Goal: Task Accomplishment & Management: Complete application form

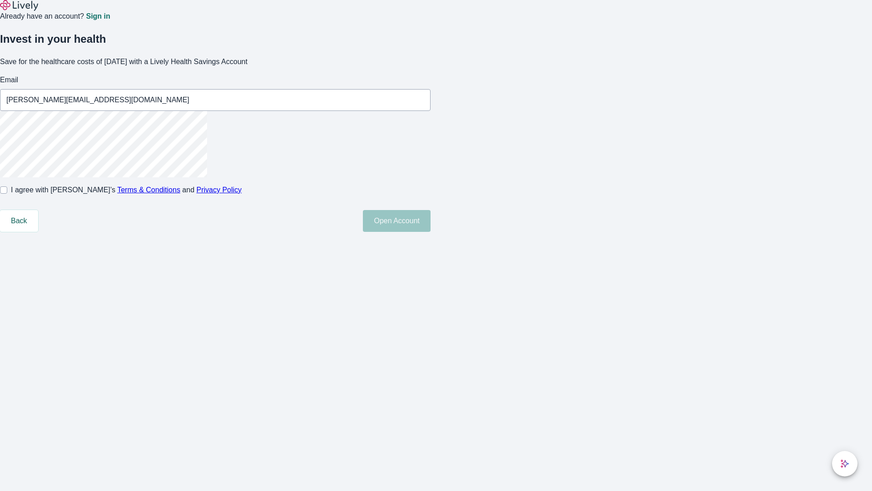
click at [7, 193] on input "I agree with Lively’s Terms & Conditions and Privacy Policy" at bounding box center [3, 189] width 7 height 7
checkbox input "true"
click at [431, 232] on button "Open Account" at bounding box center [397, 221] width 68 height 22
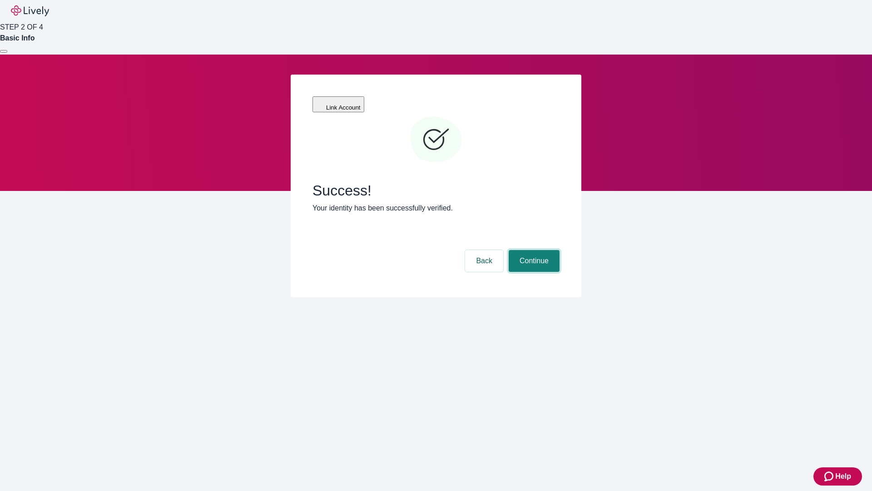
click at [533, 250] on button "Continue" at bounding box center [534, 261] width 51 height 22
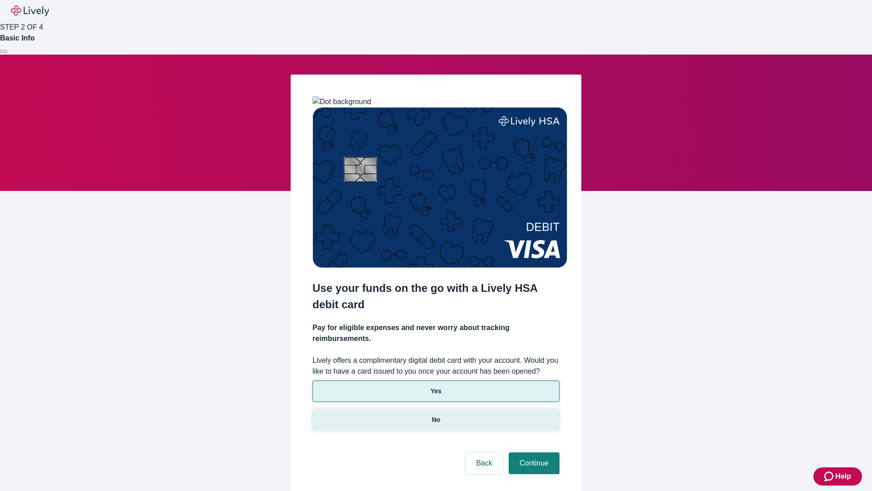
click at [436, 415] on p "No" at bounding box center [436, 420] width 9 height 10
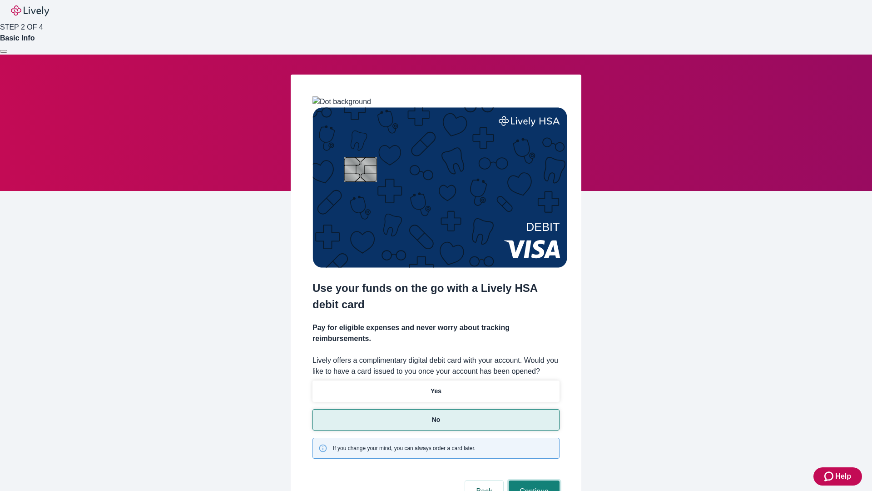
click at [533, 480] on button "Continue" at bounding box center [534, 491] width 51 height 22
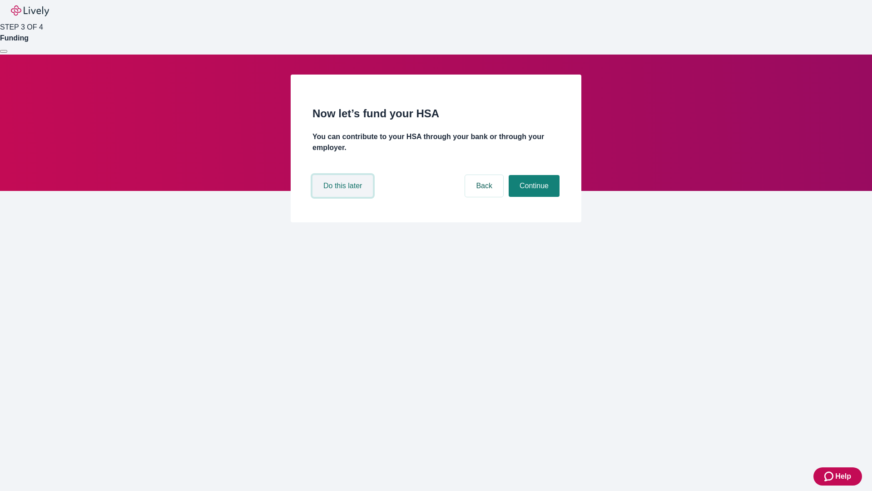
click at [344, 197] on button "Do this later" at bounding box center [342, 186] width 60 height 22
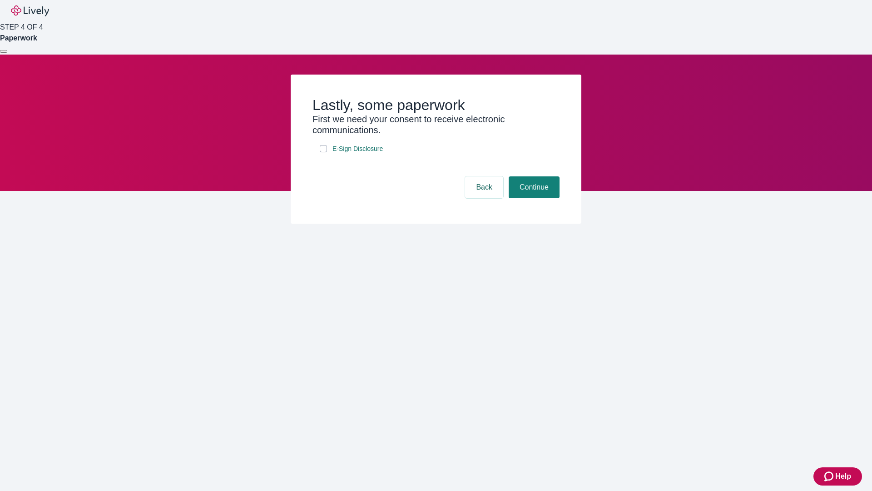
click at [323, 152] on input "E-Sign Disclosure" at bounding box center [323, 148] width 7 height 7
checkbox input "true"
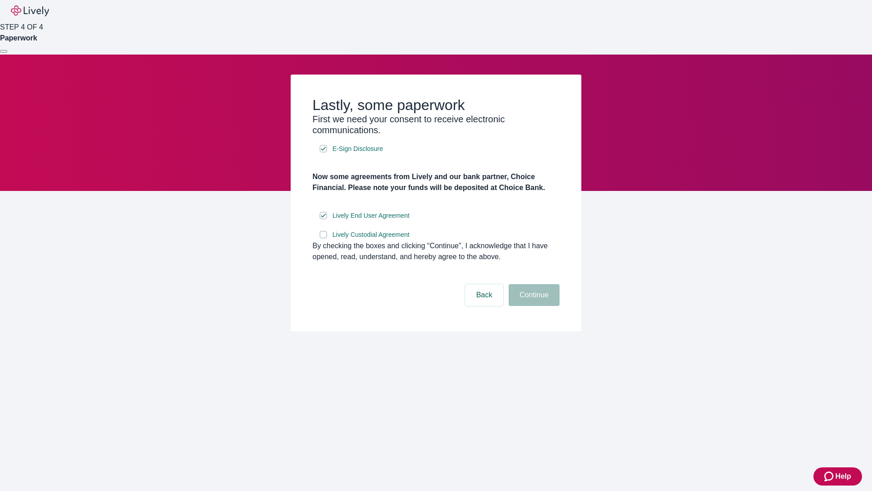
click at [323, 238] on input "Lively Custodial Agreement" at bounding box center [323, 234] width 7 height 7
checkbox input "true"
click at [533, 306] on button "Continue" at bounding box center [534, 295] width 51 height 22
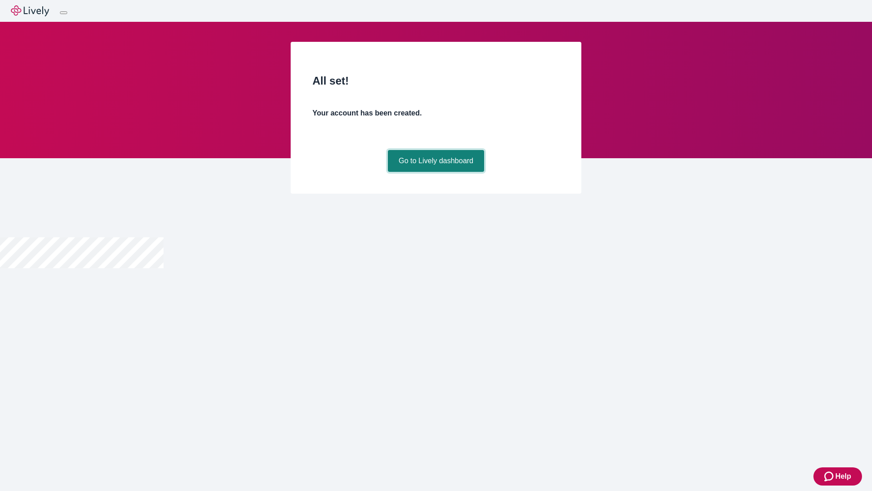
click at [436, 172] on link "Go to Lively dashboard" at bounding box center [436, 161] width 97 height 22
